Goal: Information Seeking & Learning: Learn about a topic

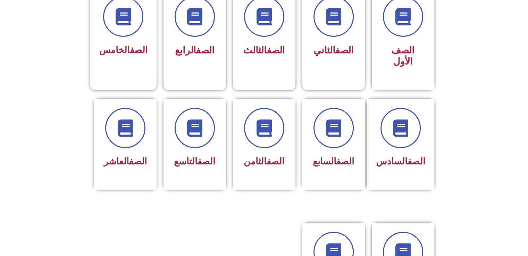
scroll to position [264, 0]
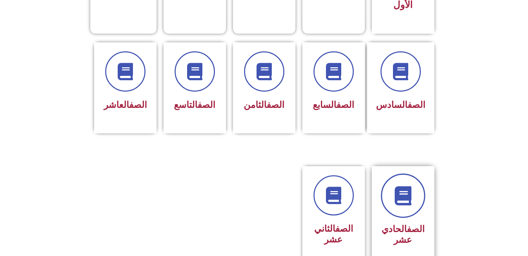
click at [410, 197] on link at bounding box center [403, 196] width 44 height 44
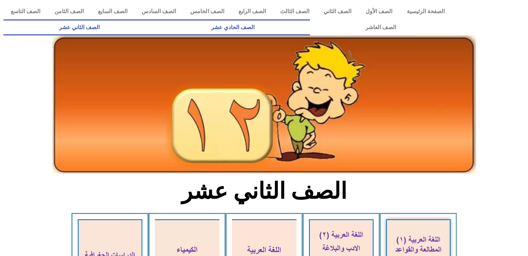
click at [310, 30] on link "الصف الحادي عشر" at bounding box center [232, 27] width 155 height 16
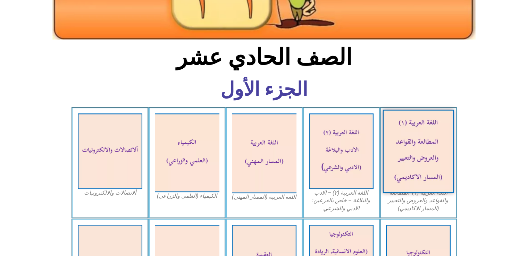
scroll to position [139, 0]
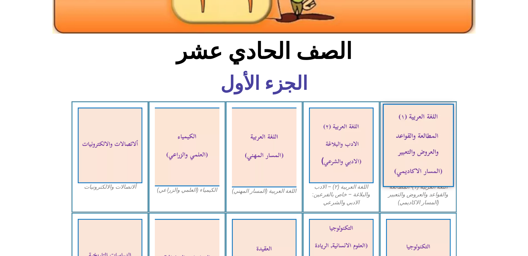
click at [423, 145] on img at bounding box center [418, 145] width 71 height 83
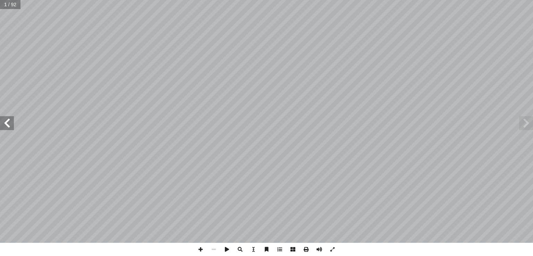
click at [11, 124] on span at bounding box center [7, 123] width 14 height 14
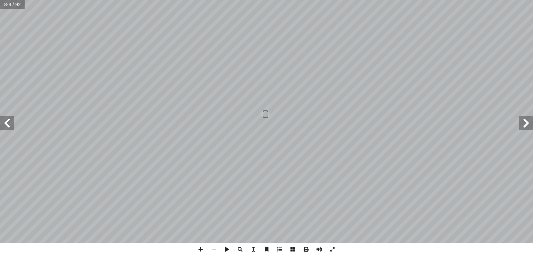
click at [11, 124] on span at bounding box center [7, 123] width 14 height 14
click at [200, 250] on span at bounding box center [200, 249] width 13 height 13
click at [218, 250] on span at bounding box center [213, 249] width 13 height 13
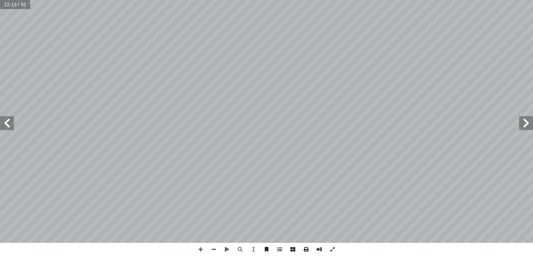
click at [6, 124] on span at bounding box center [7, 123] width 14 height 14
click at [525, 125] on span at bounding box center [526, 123] width 14 height 14
